Goal: Task Accomplishment & Management: Manage account settings

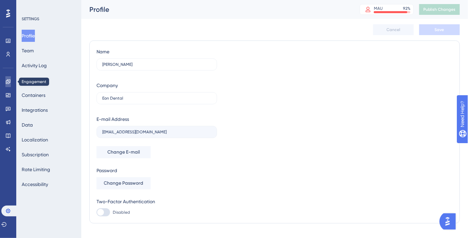
click at [5, 82] on link at bounding box center [7, 81] width 5 height 11
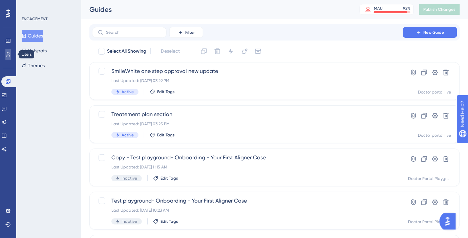
click at [9, 55] on icon at bounding box center [8, 54] width 4 height 5
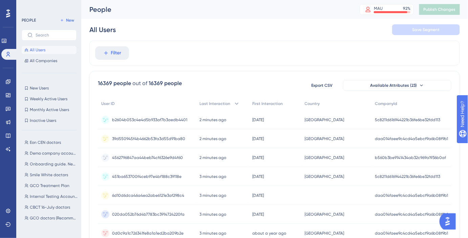
click at [168, 121] on span "b2604b053c4e4d5b933af7b3aedb4401" at bounding box center [149, 119] width 75 height 5
